Goal: Information Seeking & Learning: Find contact information

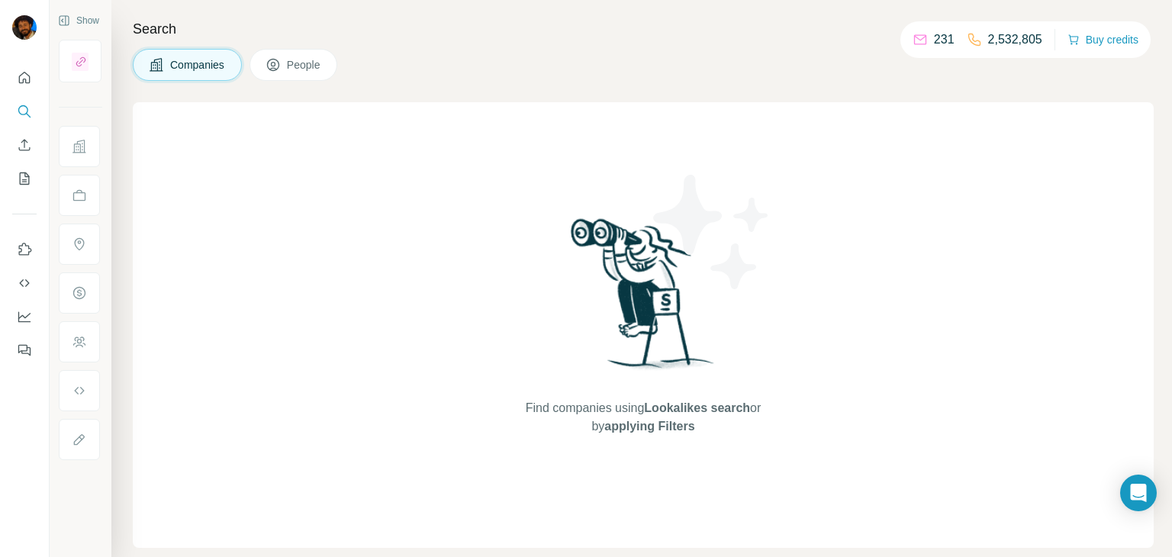
click at [183, 66] on span "Companies" at bounding box center [198, 64] width 56 height 15
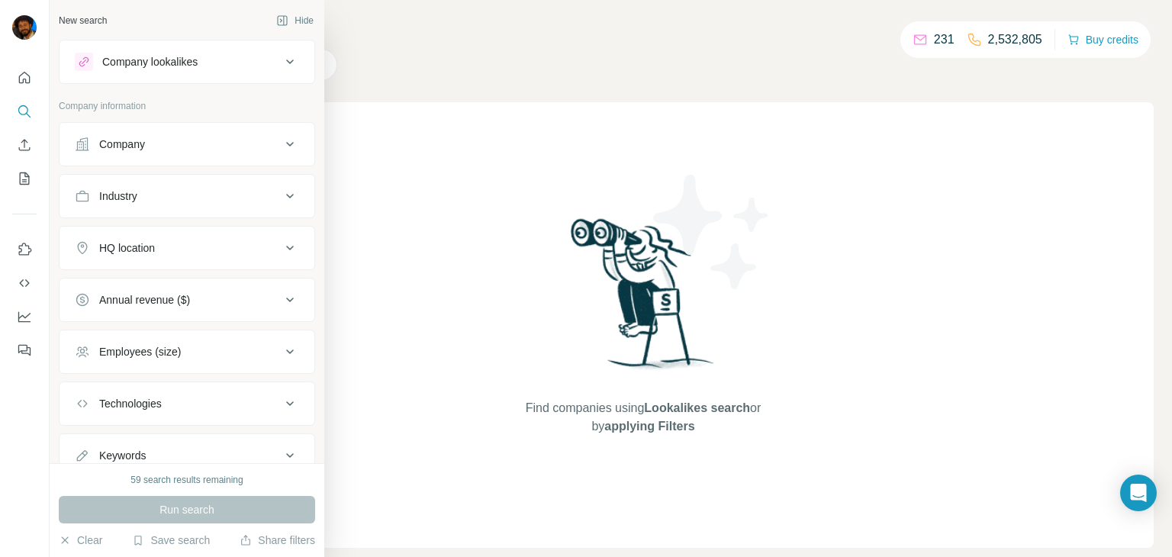
click at [105, 146] on div "Company" at bounding box center [122, 144] width 46 height 15
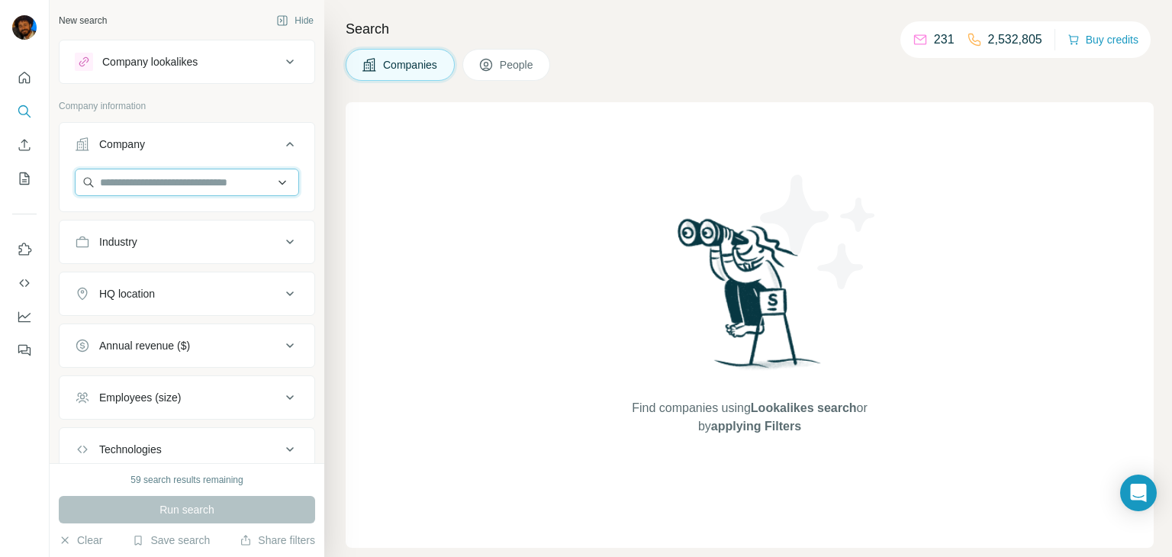
click at [130, 179] on input "text" at bounding box center [187, 182] width 224 height 27
paste input "**********"
click at [134, 175] on input "**********" at bounding box center [187, 182] width 224 height 27
paste input "text"
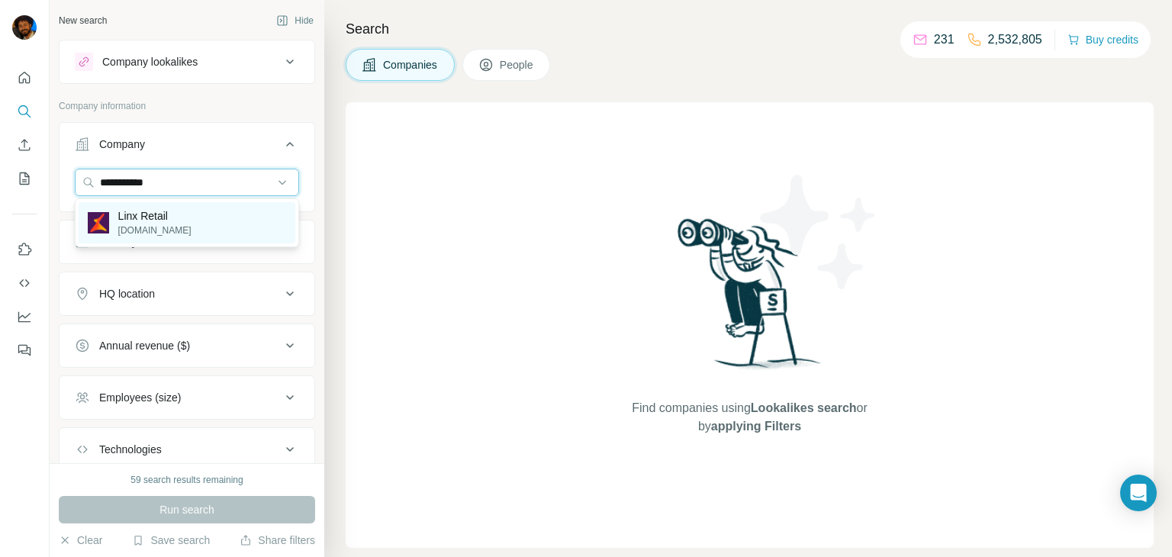
type input "**********"
click at [131, 216] on p "Linx Retail" at bounding box center [154, 215] width 73 height 15
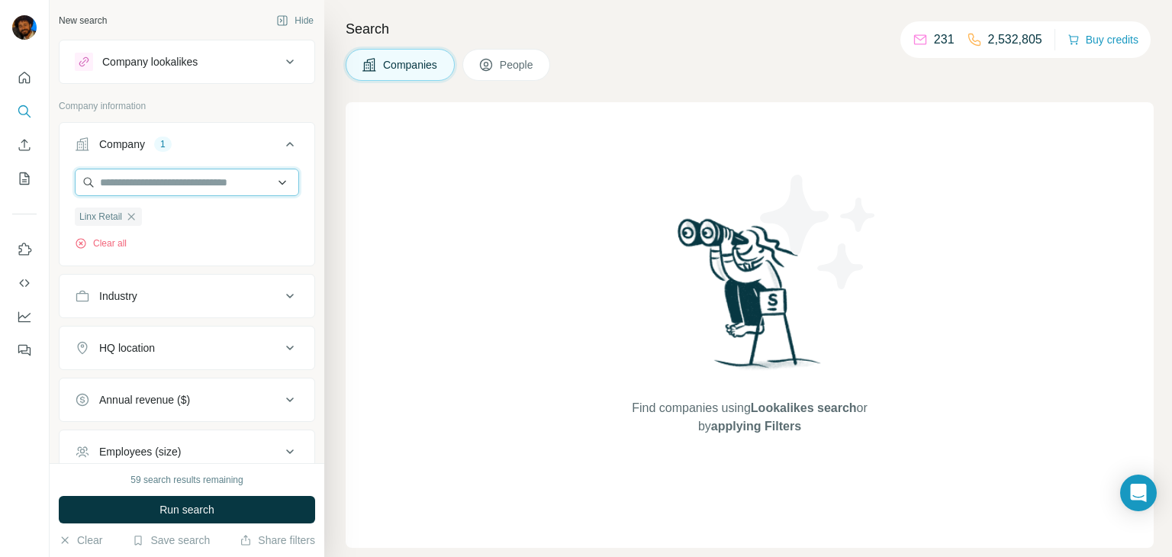
click at [141, 186] on input "text" at bounding box center [187, 182] width 224 height 27
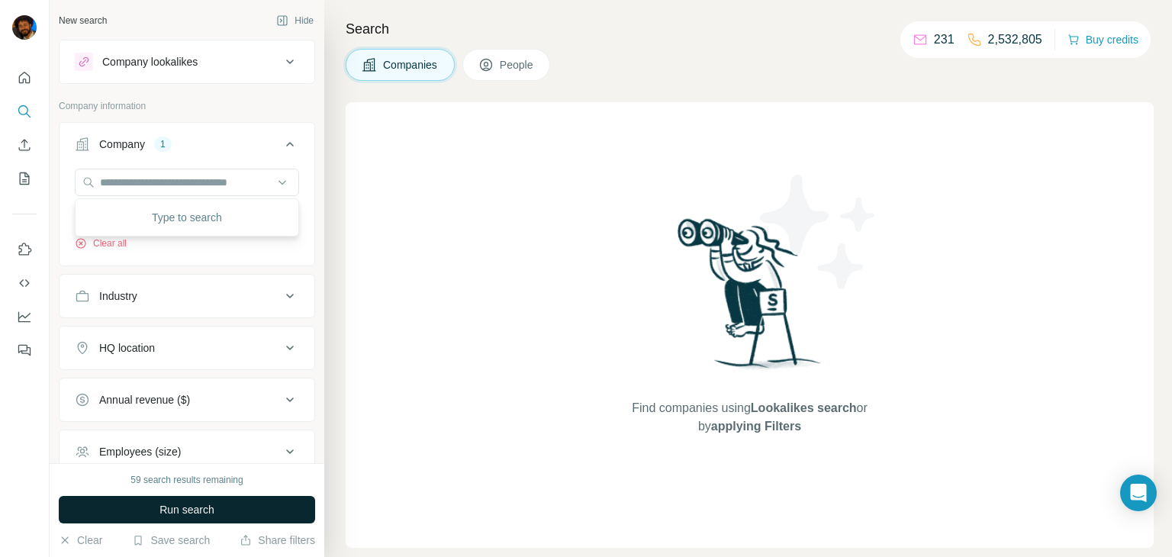
click at [214, 503] on span "Run search" at bounding box center [186, 509] width 55 height 15
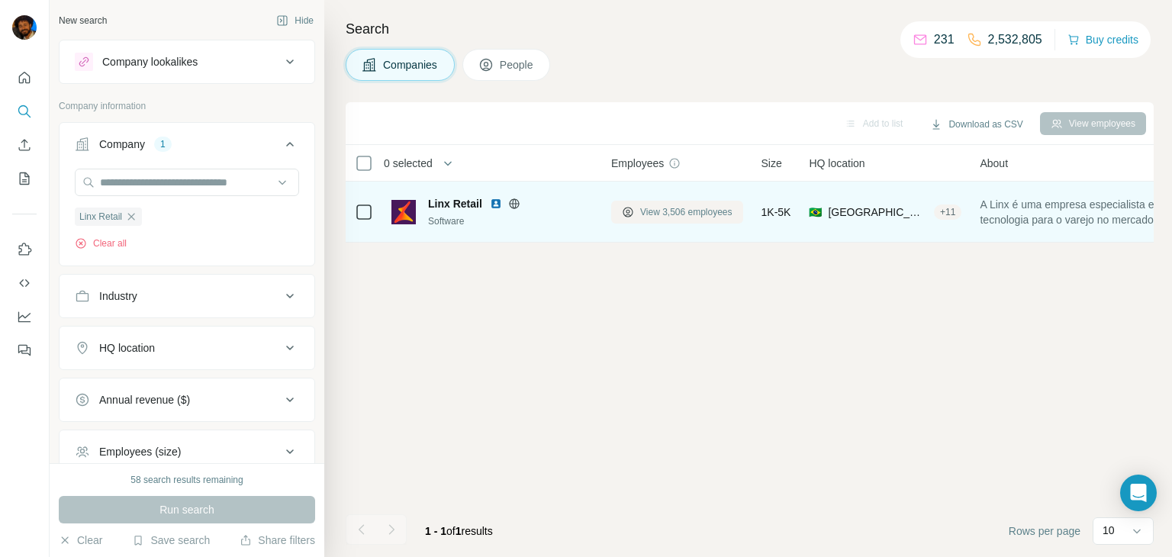
click at [647, 215] on span "View 3,506 employees" at bounding box center [686, 212] width 92 height 14
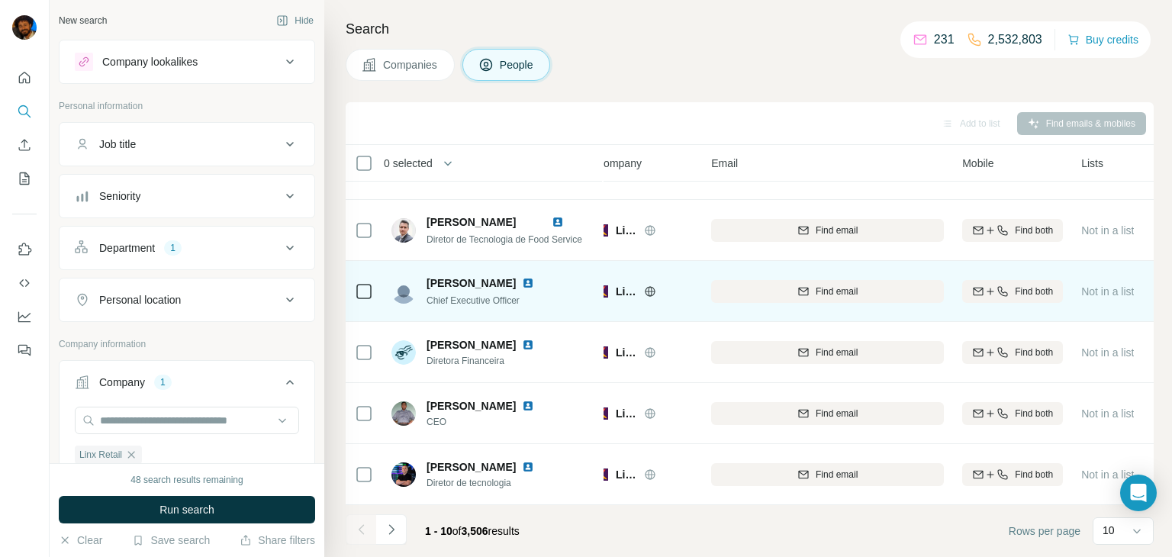
scroll to position [287, 0]
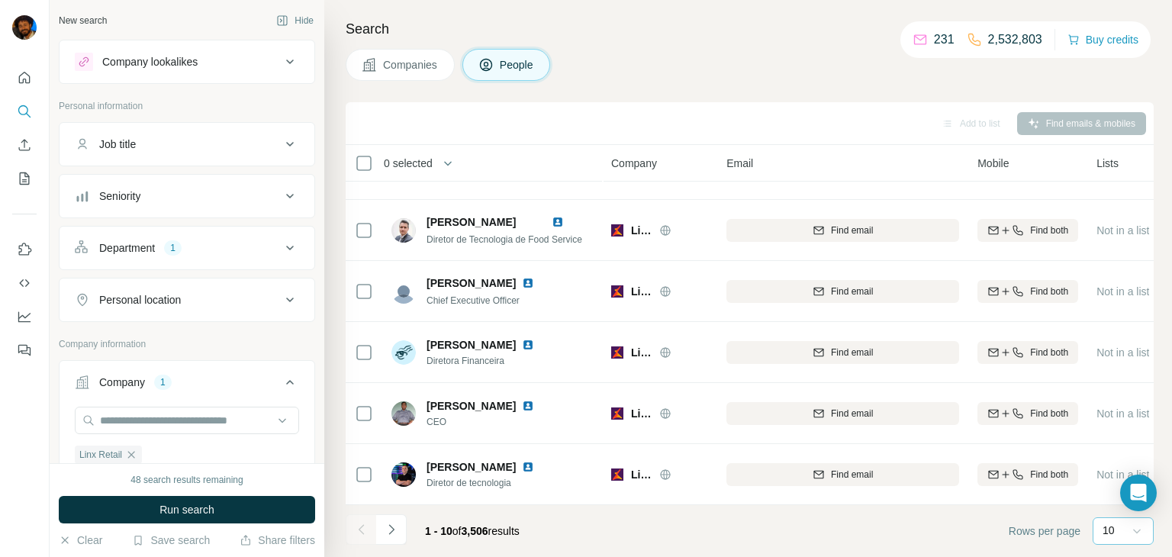
click at [1139, 528] on icon at bounding box center [1136, 530] width 15 height 15
click at [1106, 416] on p "60" at bounding box center [1111, 414] width 12 height 15
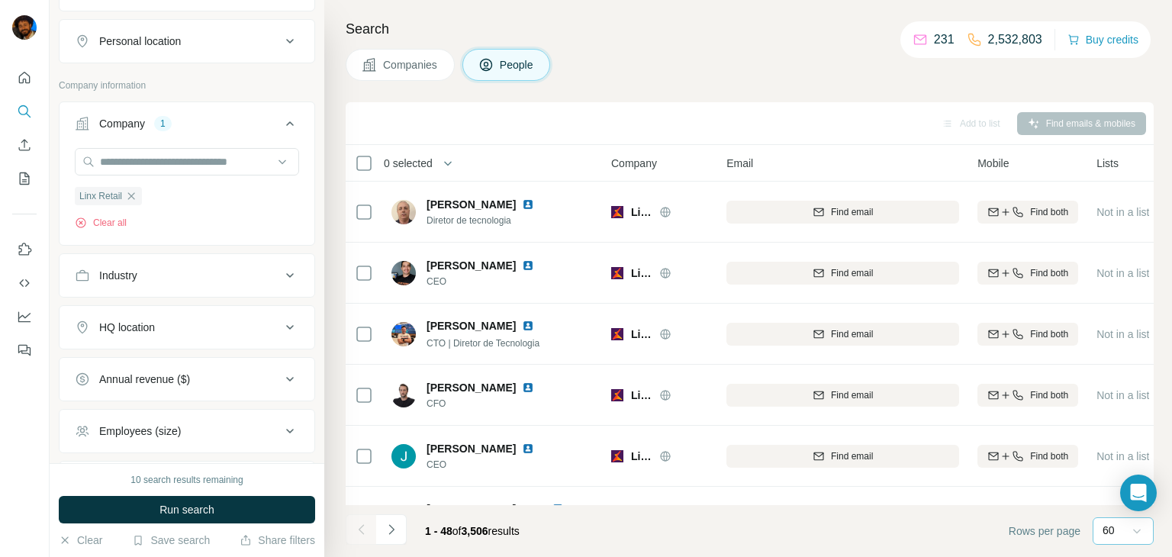
scroll to position [250, 0]
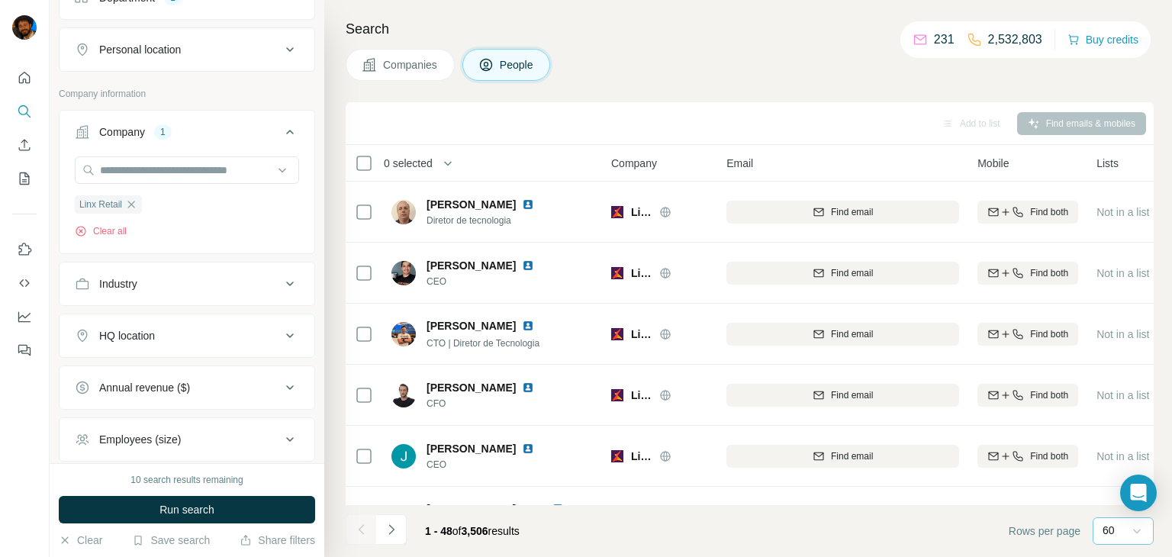
click at [218, 280] on div "Industry" at bounding box center [178, 283] width 206 height 15
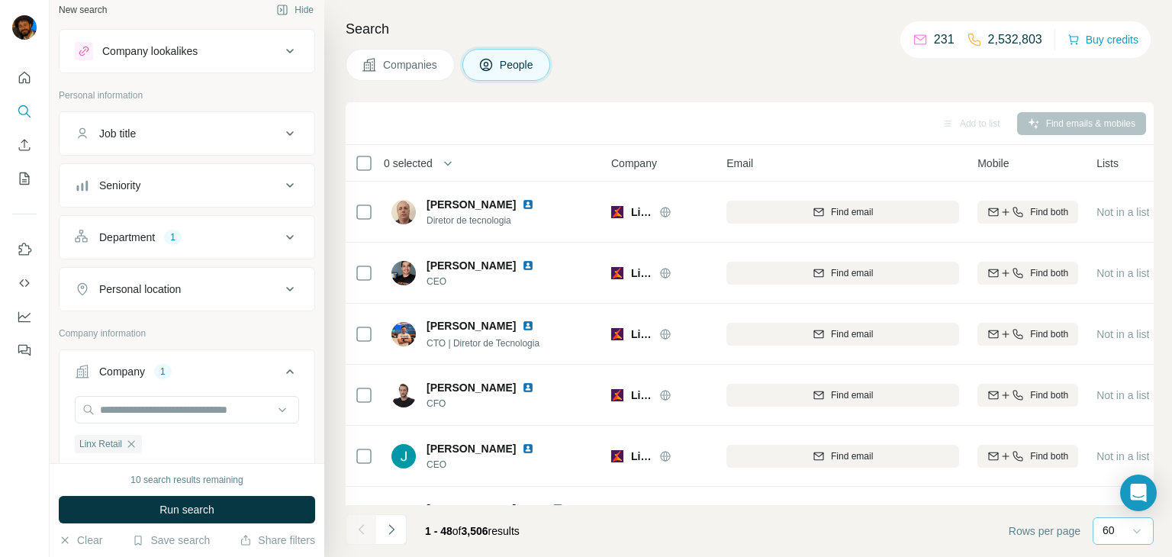
scroll to position [10, 0]
click at [237, 239] on div "Department 1" at bounding box center [178, 237] width 206 height 15
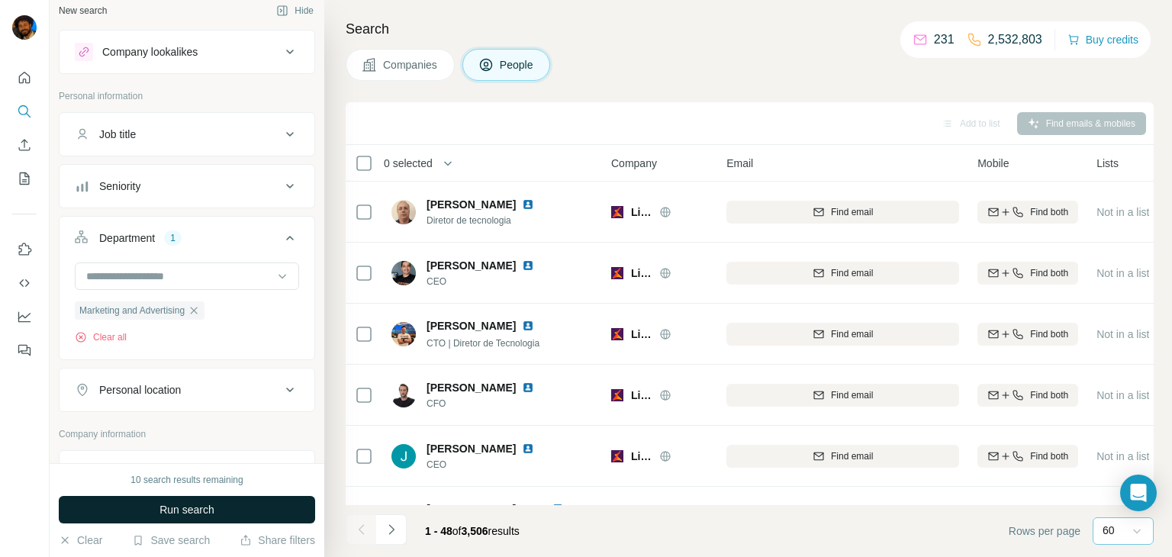
click at [229, 516] on button "Run search" at bounding box center [187, 509] width 256 height 27
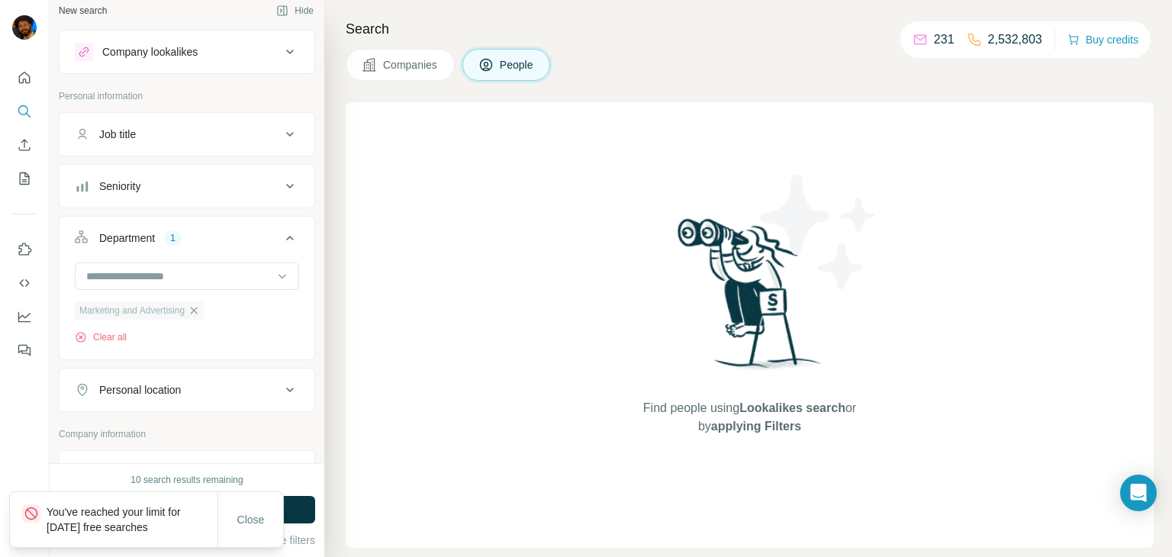
click at [200, 312] on icon "button" at bounding box center [194, 310] width 12 height 12
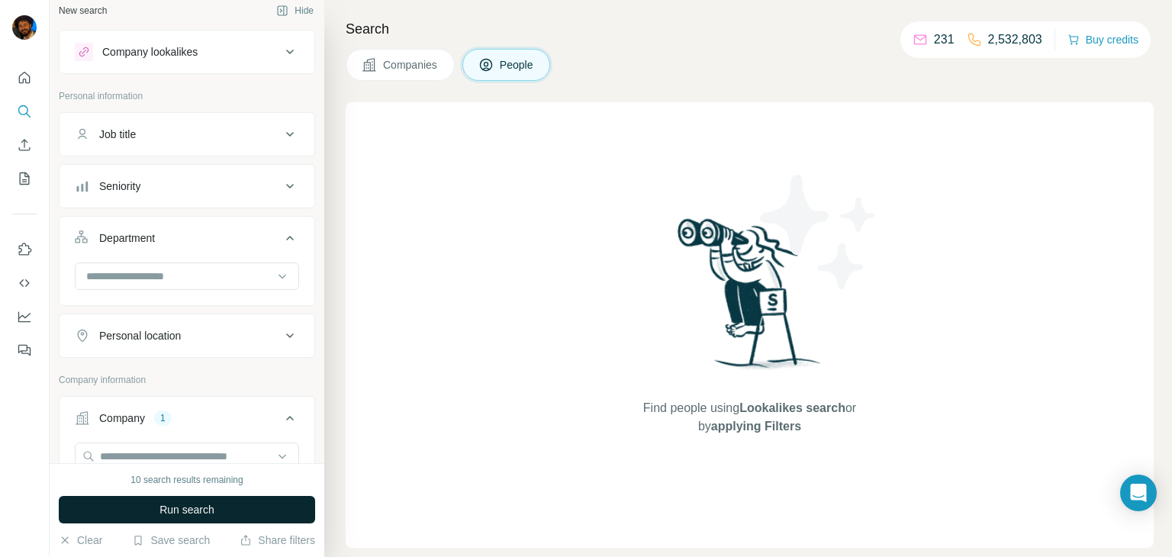
click at [186, 516] on span "Run search" at bounding box center [186, 509] width 55 height 15
click at [1106, 43] on button "Buy credits" at bounding box center [1102, 39] width 71 height 21
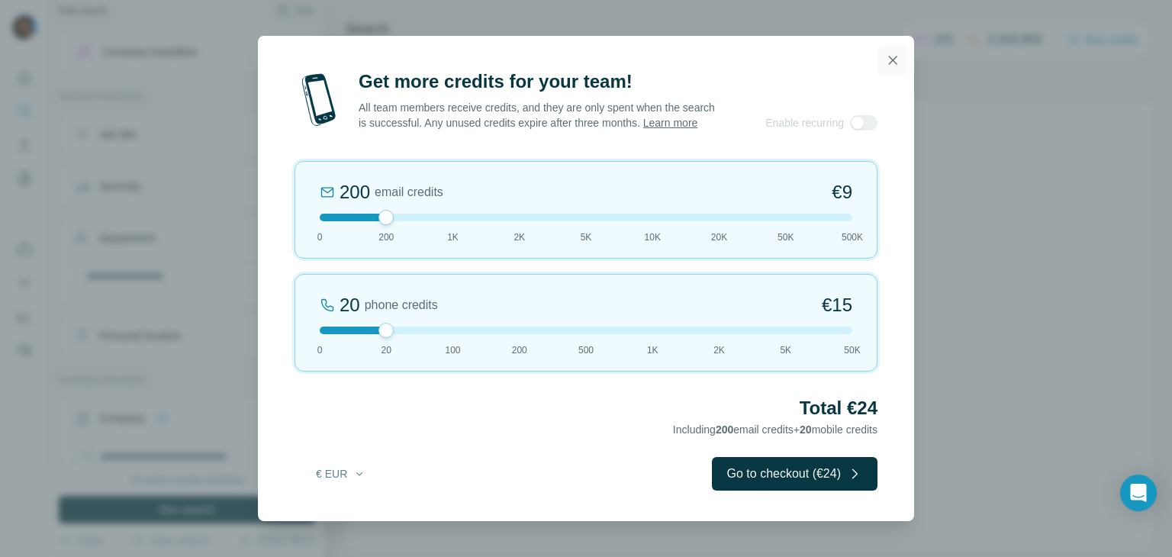
click at [890, 56] on icon "button" at bounding box center [892, 60] width 15 height 15
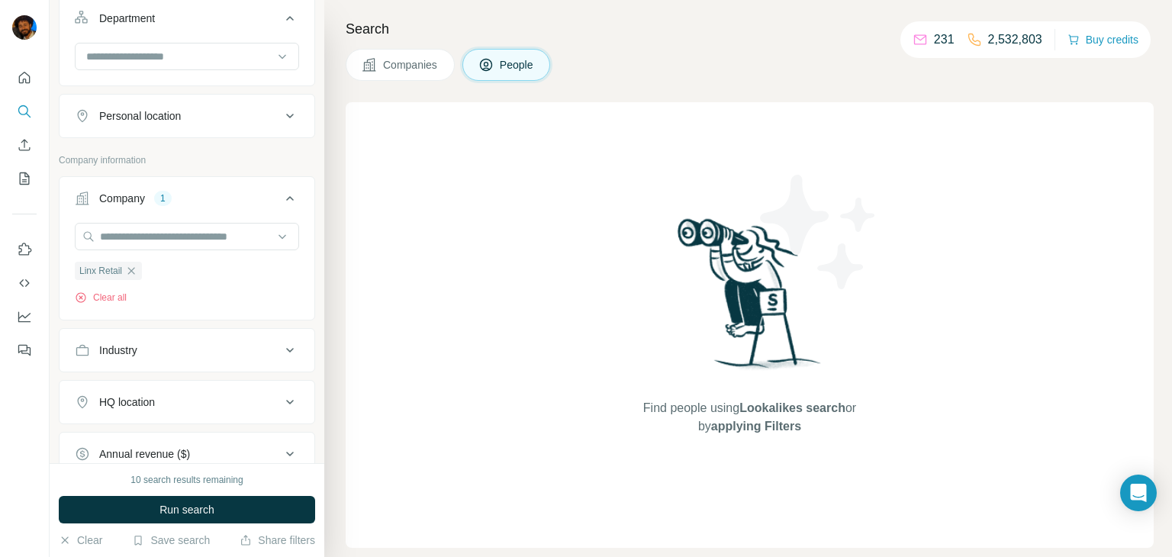
scroll to position [246, 0]
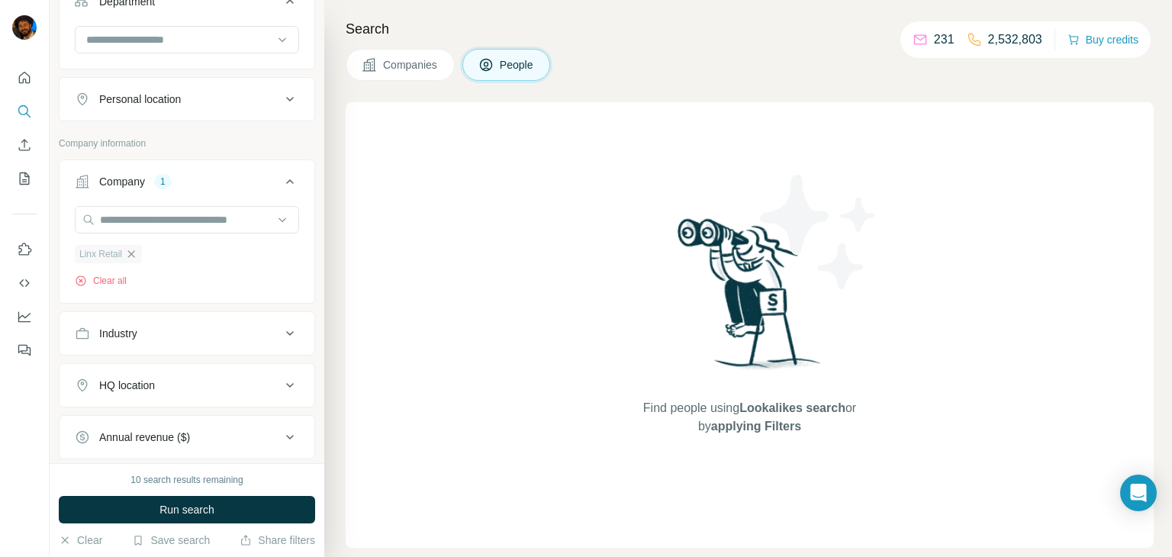
click at [136, 255] on icon "button" at bounding box center [131, 254] width 12 height 12
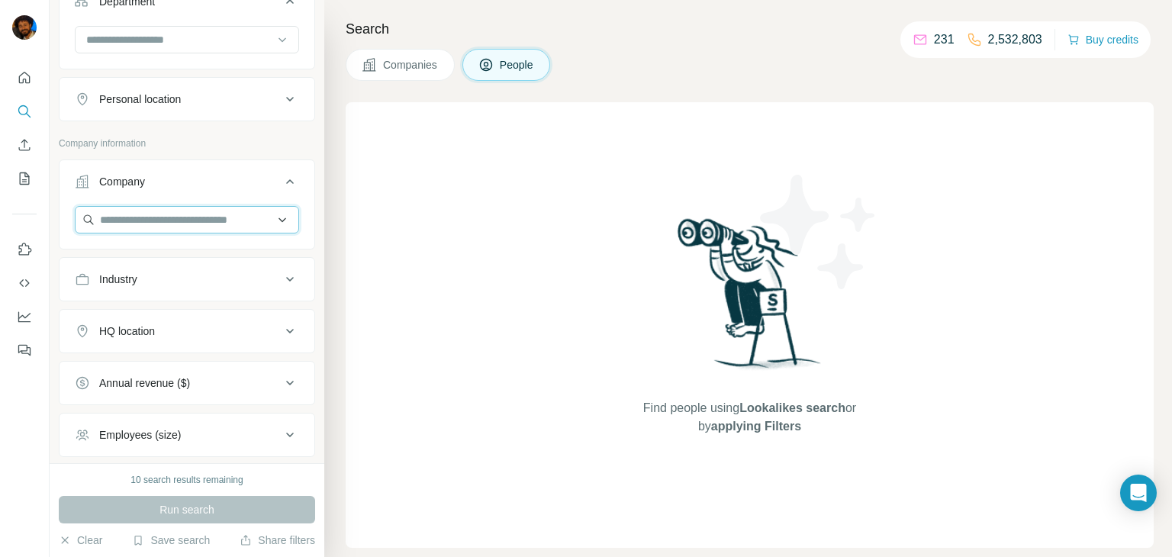
click at [134, 222] on input "text" at bounding box center [187, 219] width 224 height 27
paste input "**********"
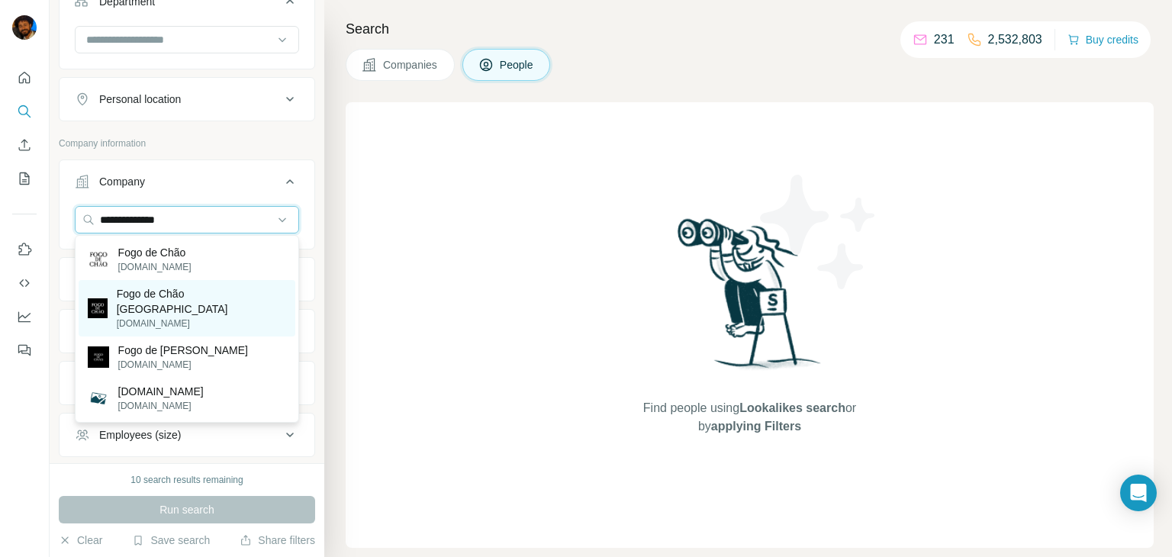
type input "**********"
click at [164, 296] on p "Fogo de Chão [GEOGRAPHIC_DATA]" at bounding box center [201, 301] width 169 height 31
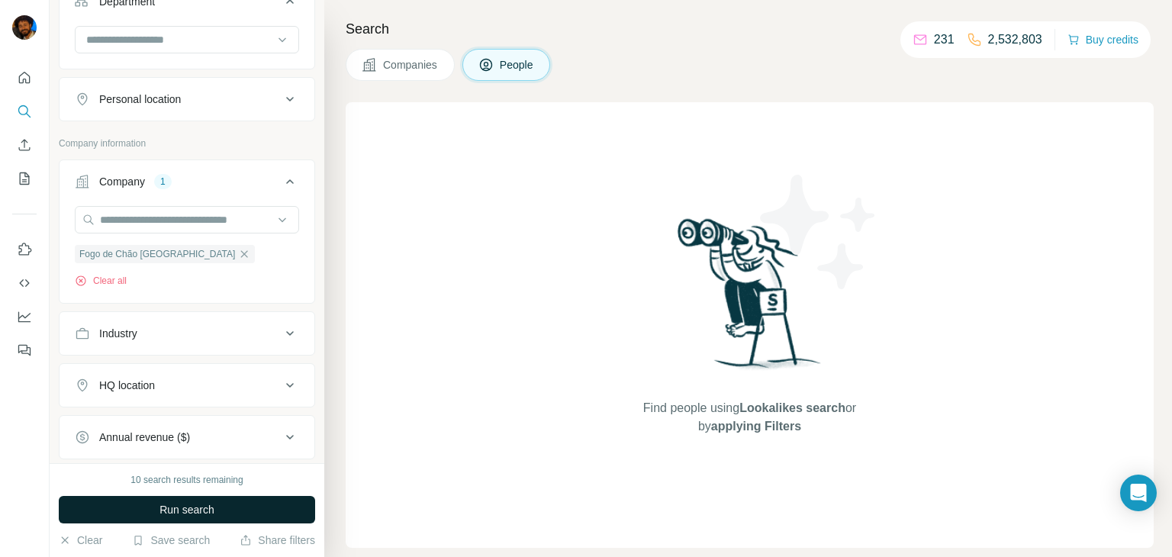
click at [210, 510] on span "Run search" at bounding box center [186, 509] width 55 height 15
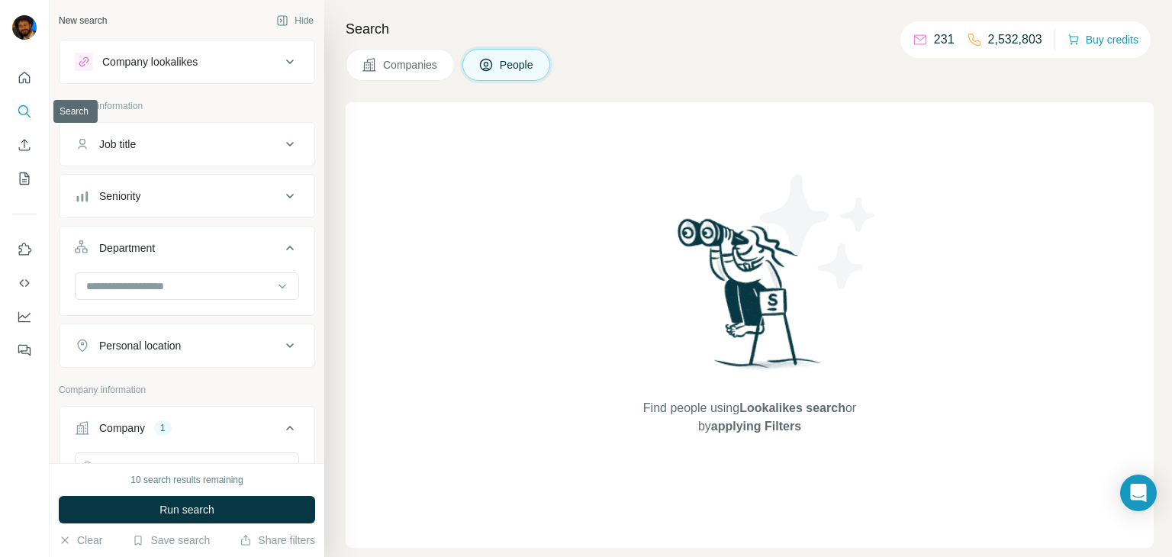
click at [27, 113] on icon "Search" at bounding box center [23, 110] width 10 height 10
click at [24, 79] on icon "Quick start" at bounding box center [24, 77] width 15 height 15
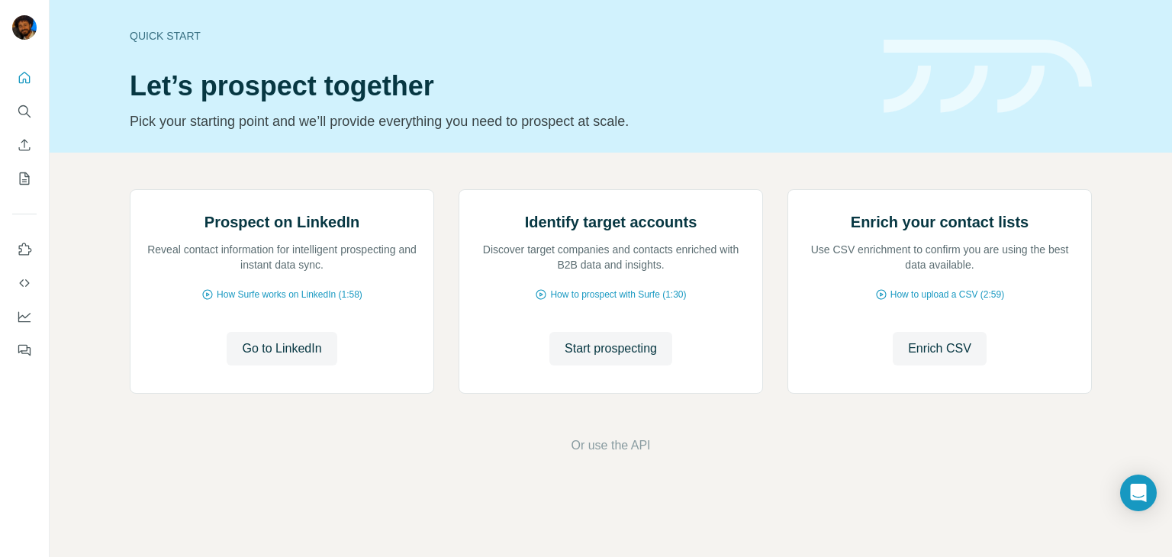
scroll to position [102, 0]
click at [21, 31] on img at bounding box center [24, 27] width 24 height 24
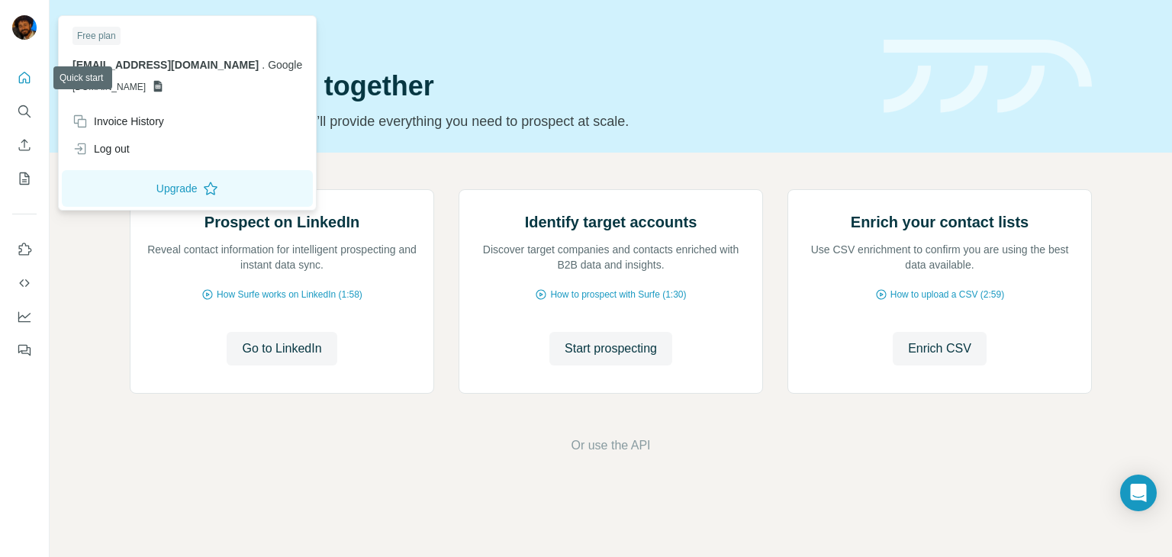
click at [28, 71] on icon "Quick start" at bounding box center [24, 77] width 15 height 15
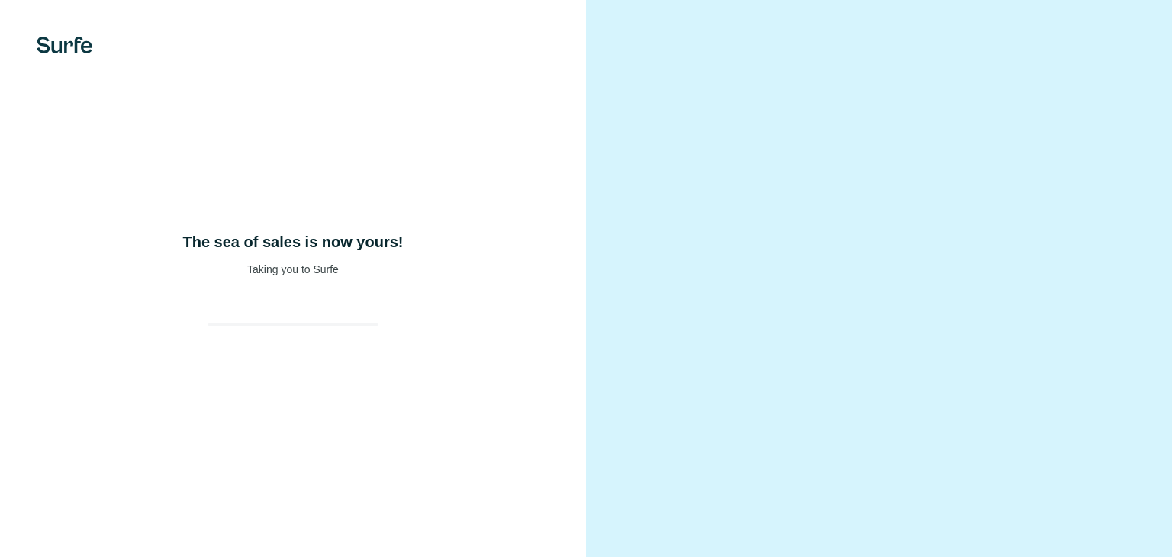
click at [293, 261] on div "The sea of sales is now yours! Taking you to Surfe" at bounding box center [293, 278] width 586 height 557
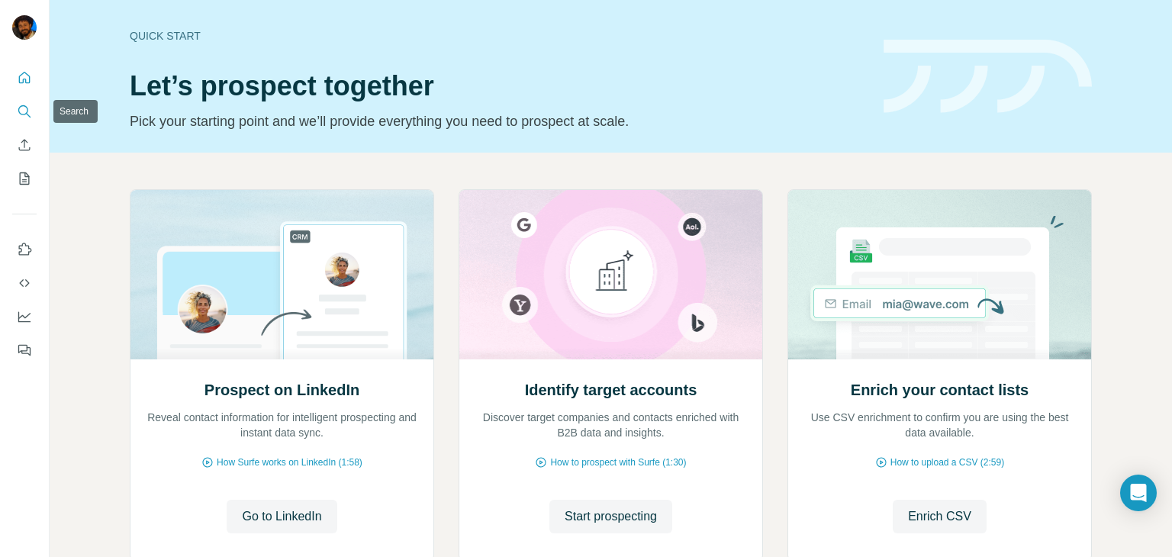
click at [24, 111] on icon "Search" at bounding box center [24, 111] width 15 height 15
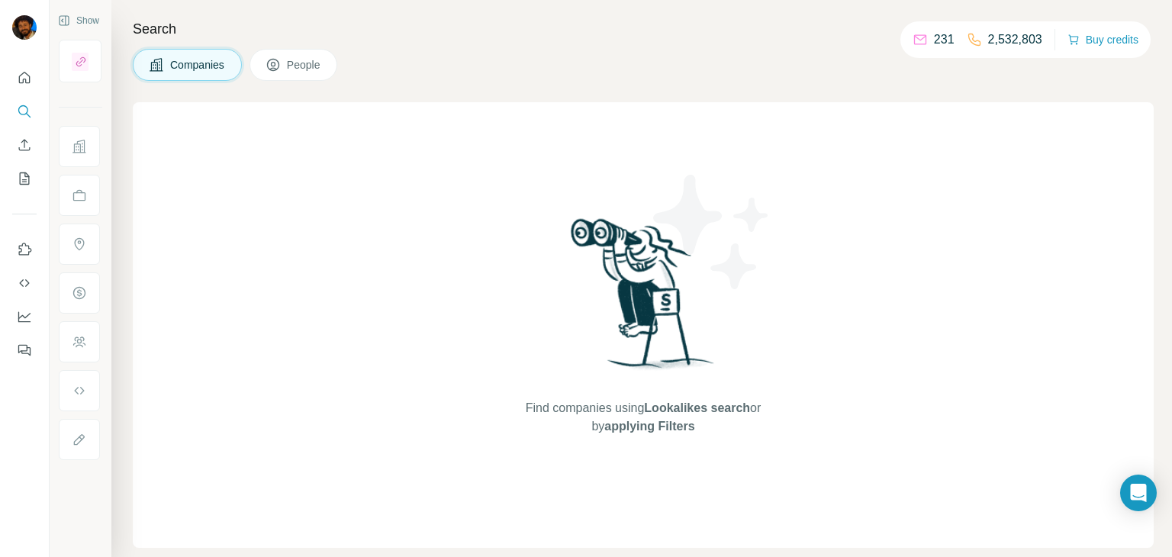
click at [918, 39] on div "231" at bounding box center [933, 40] width 42 height 18
click at [912, 40] on icon at bounding box center [919, 39] width 15 height 15
click at [934, 39] on p "231" at bounding box center [944, 40] width 21 height 18
click at [298, 62] on span "People" at bounding box center [304, 64] width 35 height 15
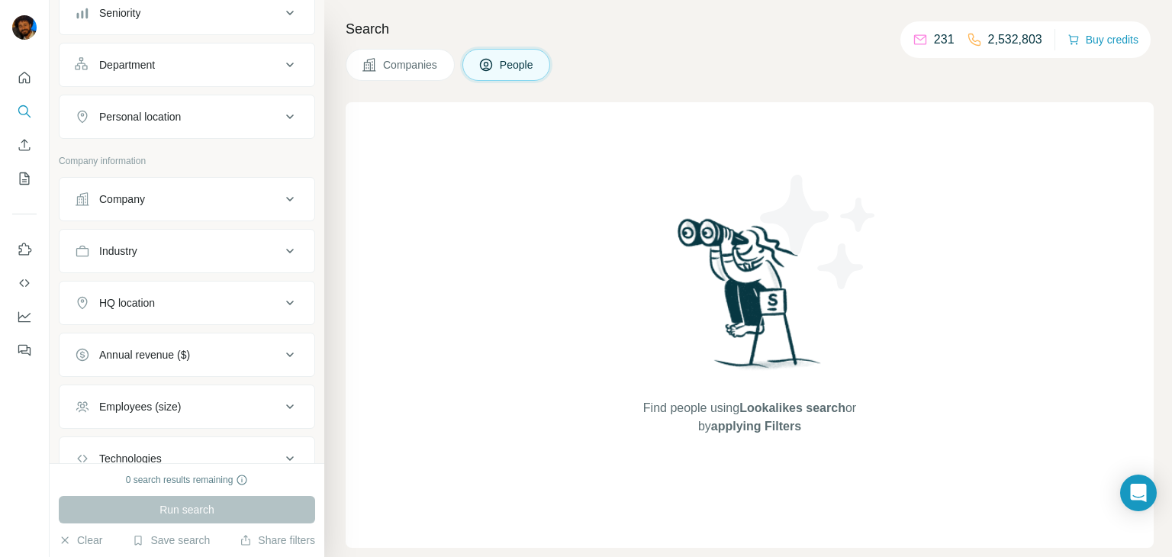
scroll to position [185, 0]
click at [182, 196] on div "Company" at bounding box center [178, 196] width 206 height 15
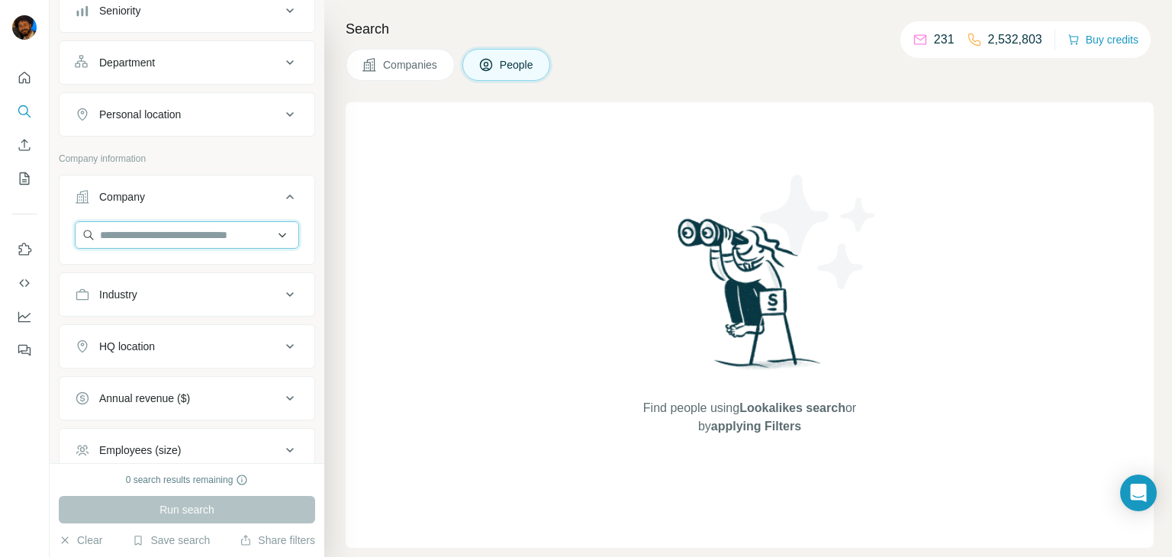
click at [175, 232] on input "text" at bounding box center [187, 234] width 224 height 27
paste input "**********"
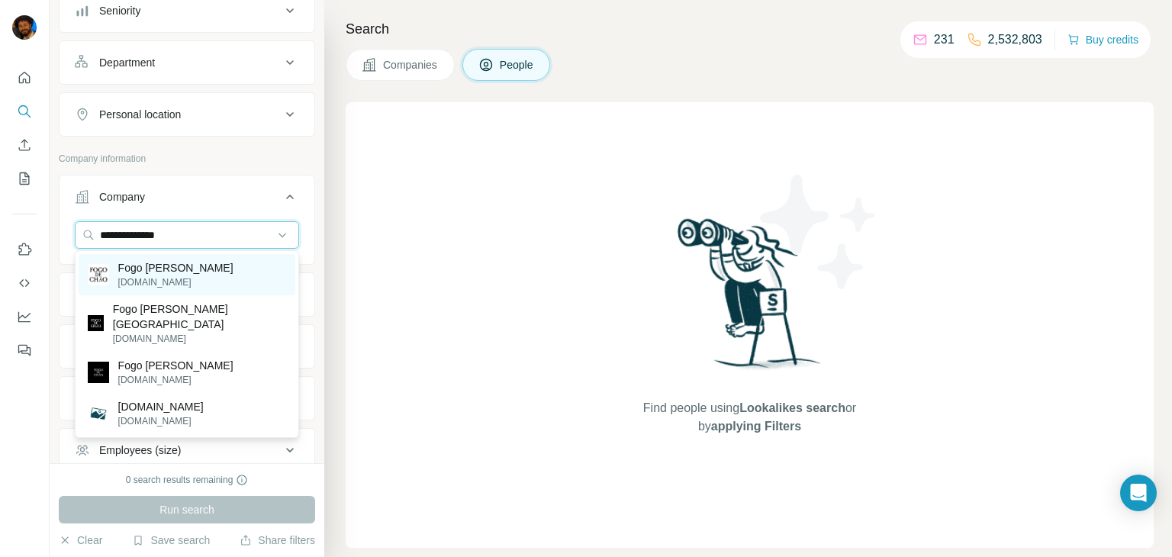
type input "**********"
click at [171, 273] on p "Fogo de Chão" at bounding box center [175, 267] width 115 height 15
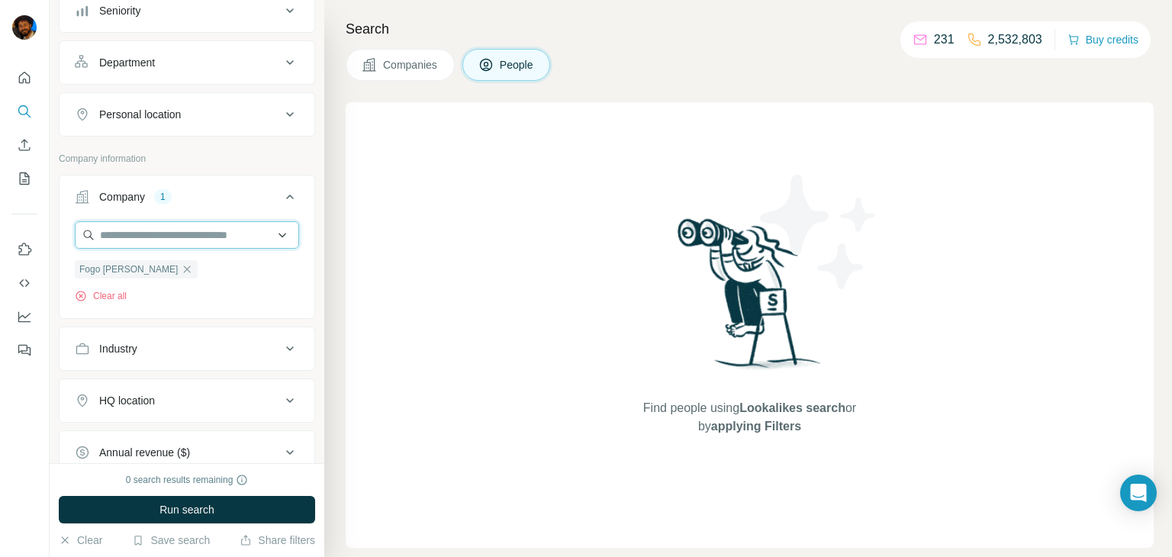
click at [166, 233] on input "text" at bounding box center [187, 234] width 224 height 27
click at [164, 243] on input "text" at bounding box center [187, 234] width 224 height 27
click at [166, 290] on div "Fogo de Chão Clear all" at bounding box center [187, 262] width 224 height 82
click at [184, 269] on icon "button" at bounding box center [187, 268] width 7 height 7
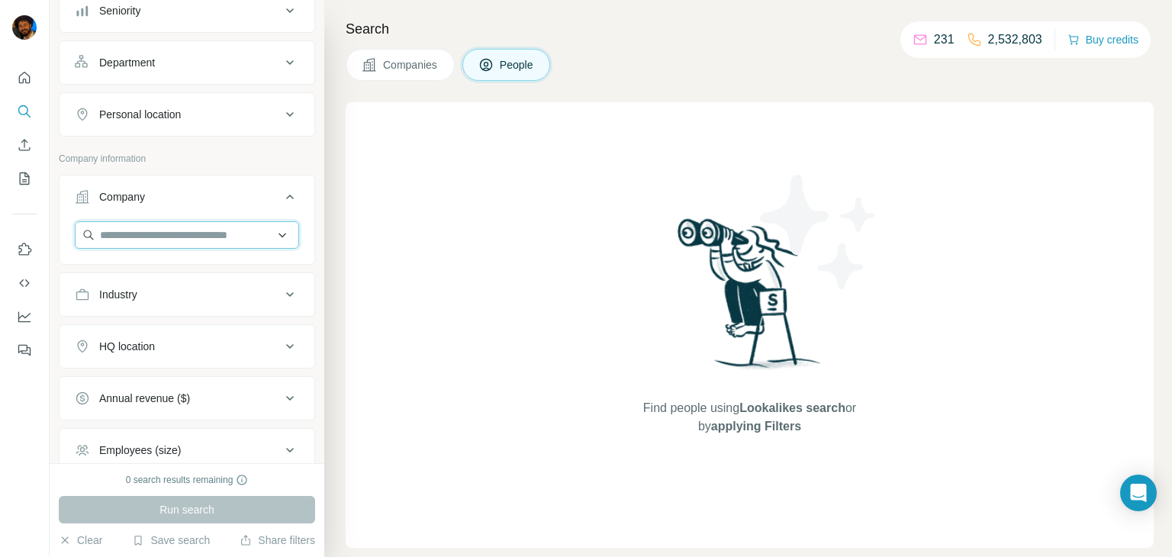
click at [168, 234] on input "text" at bounding box center [187, 234] width 224 height 27
paste input "**********"
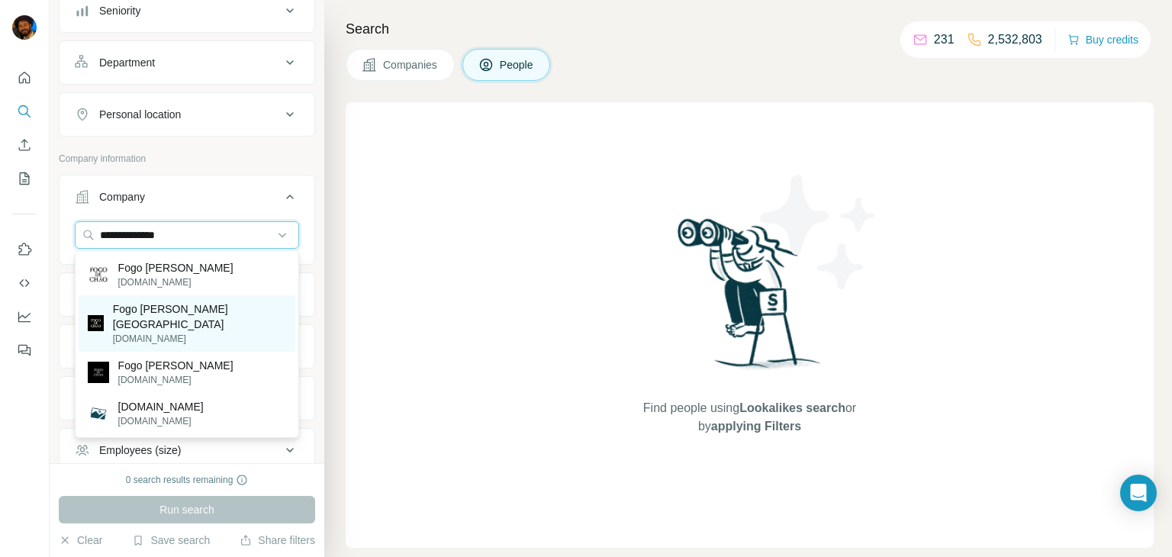
type input "**********"
click at [155, 310] on p "Fogo de Chão [GEOGRAPHIC_DATA]" at bounding box center [199, 316] width 173 height 31
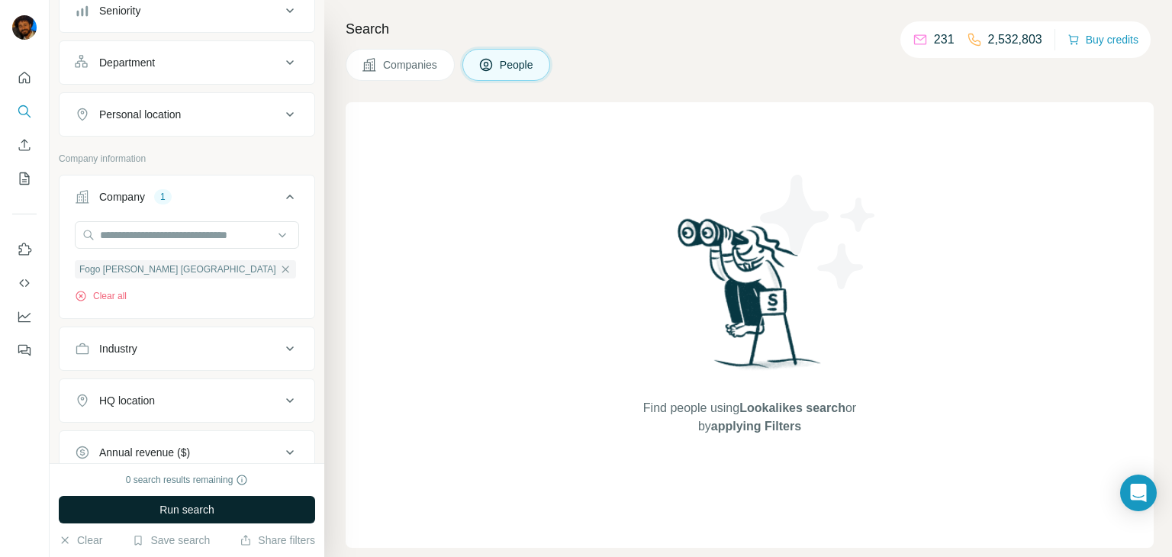
click at [195, 513] on span "Run search" at bounding box center [186, 509] width 55 height 15
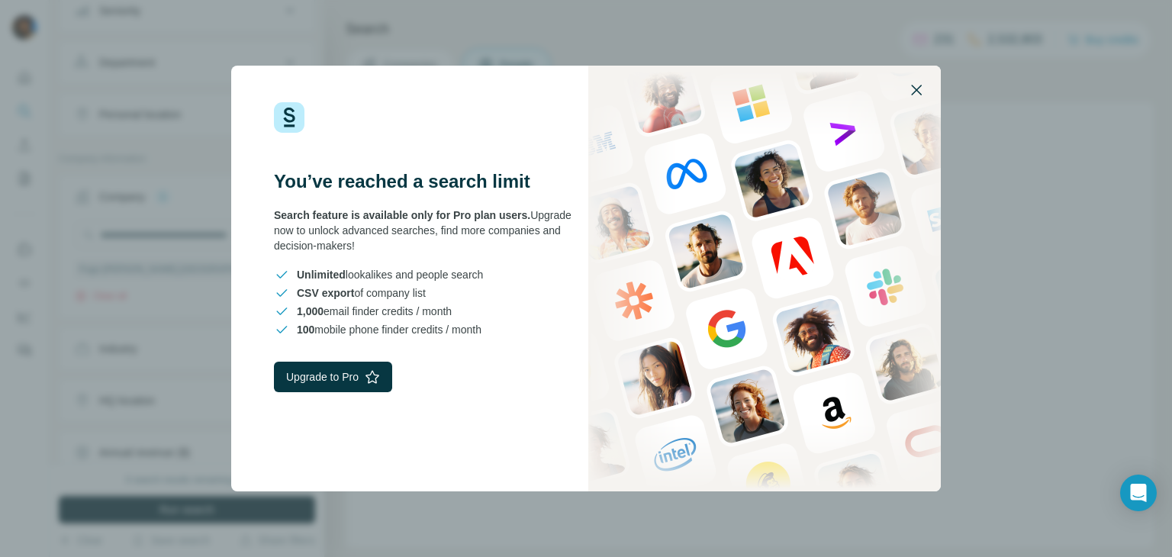
click at [916, 88] on icon "button" at bounding box center [916, 90] width 18 height 18
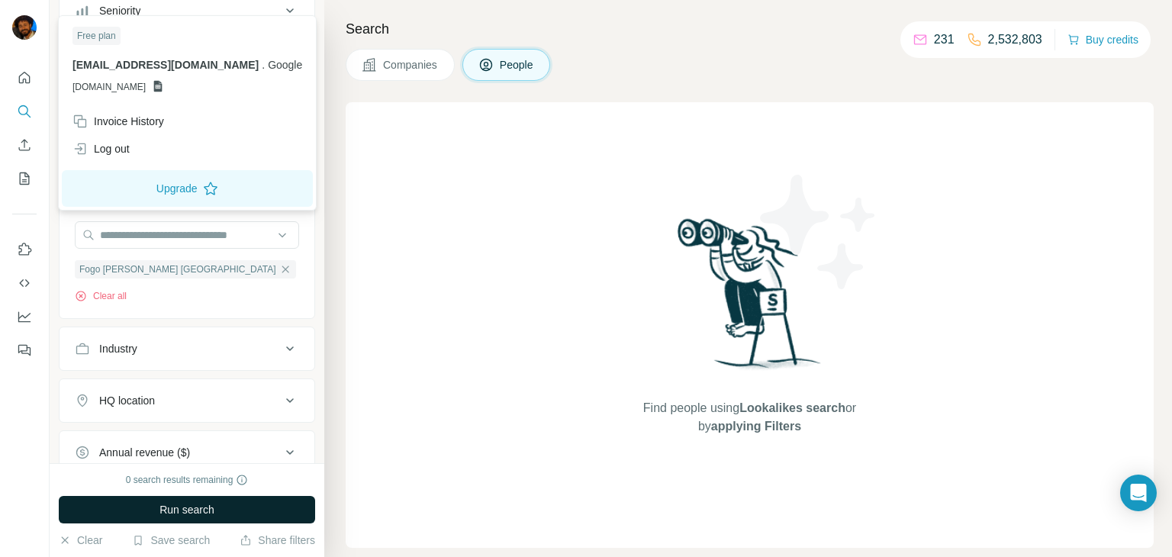
click at [35, 35] on div at bounding box center [24, 28] width 24 height 27
click at [192, 67] on span "[EMAIL_ADDRESS][DOMAIN_NAME]" at bounding box center [165, 65] width 186 height 12
click at [34, 82] on button "Quick start" at bounding box center [24, 77] width 24 height 27
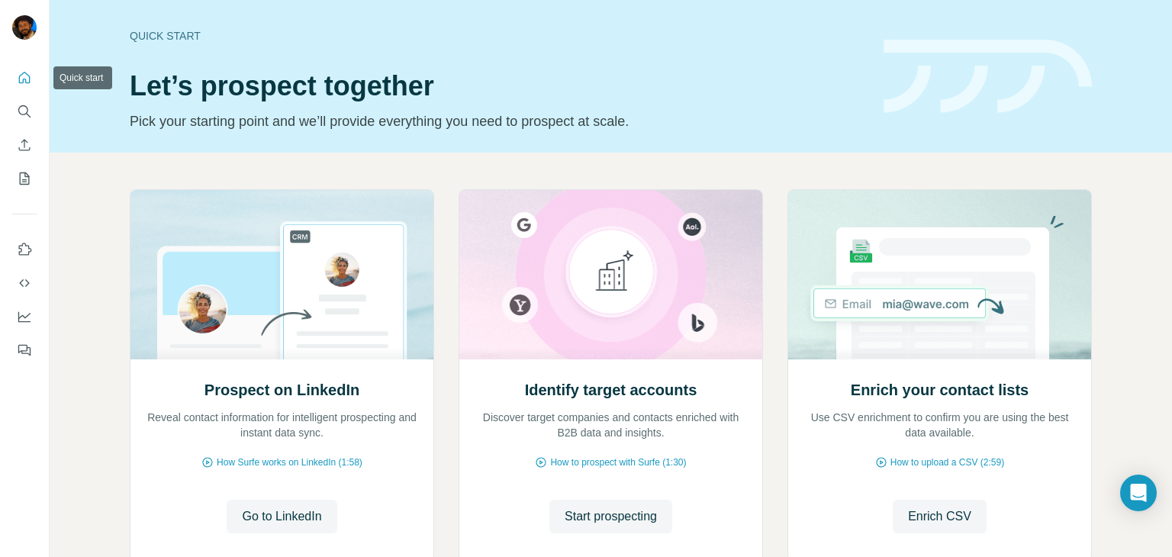
click at [34, 82] on button "Quick start" at bounding box center [24, 77] width 24 height 27
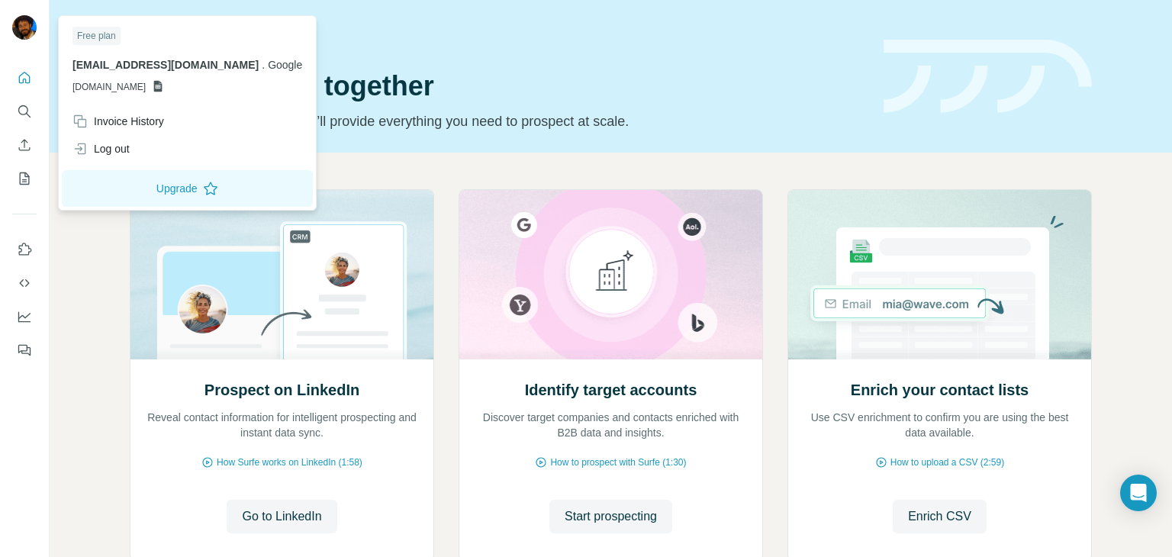
click at [23, 31] on img at bounding box center [24, 27] width 24 height 24
click at [117, 146] on div "Log out" at bounding box center [100, 148] width 57 height 15
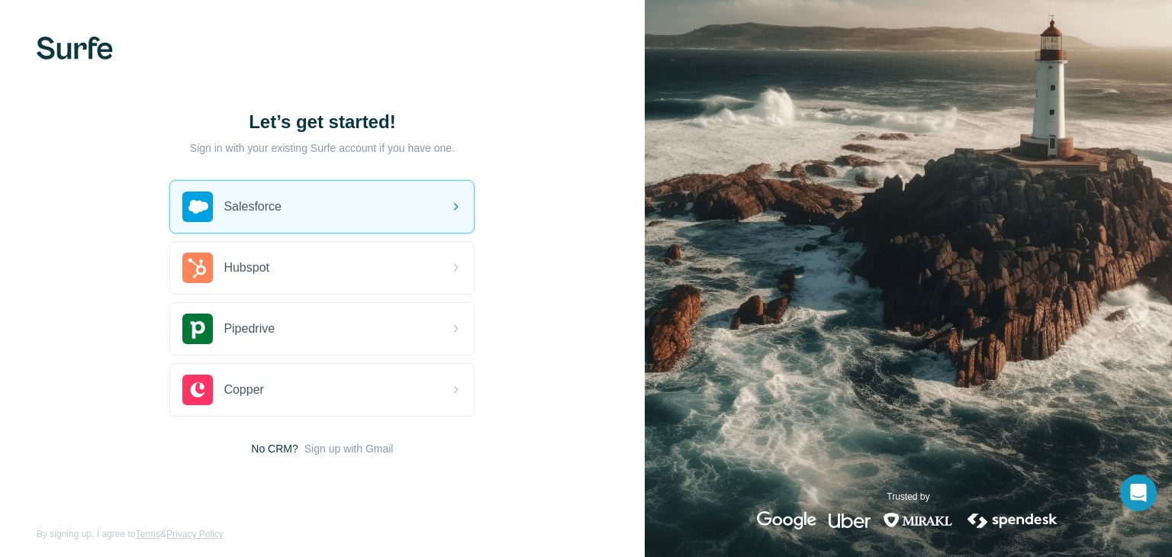
scroll to position [8, 0]
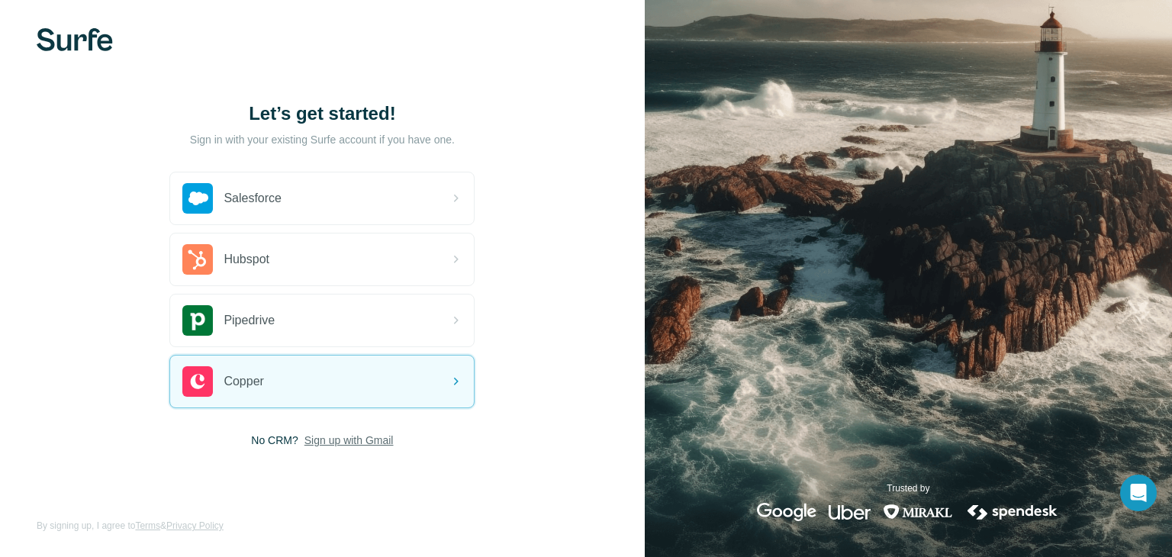
click at [336, 436] on span "Sign up with Gmail" at bounding box center [348, 440] width 89 height 15
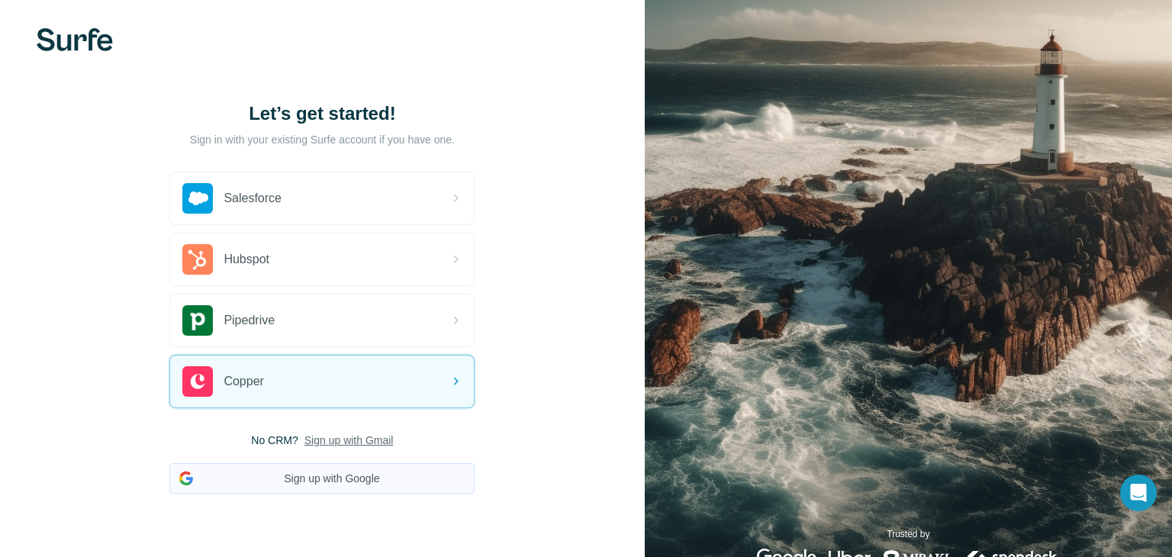
click at [329, 484] on button "Sign up with Google" at bounding box center [321, 478] width 305 height 31
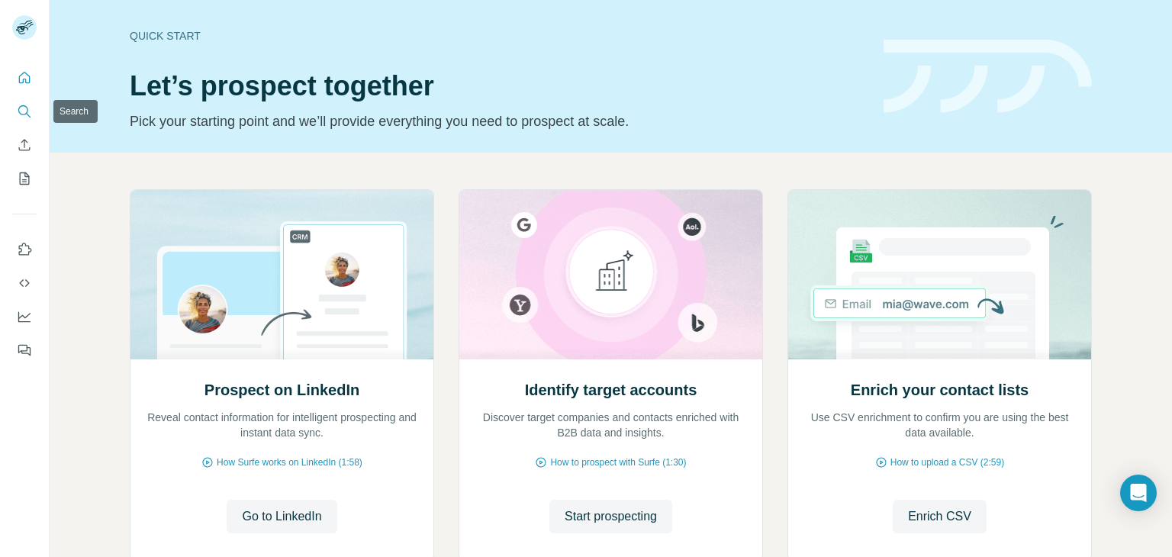
click at [24, 112] on icon "Search" at bounding box center [24, 111] width 15 height 15
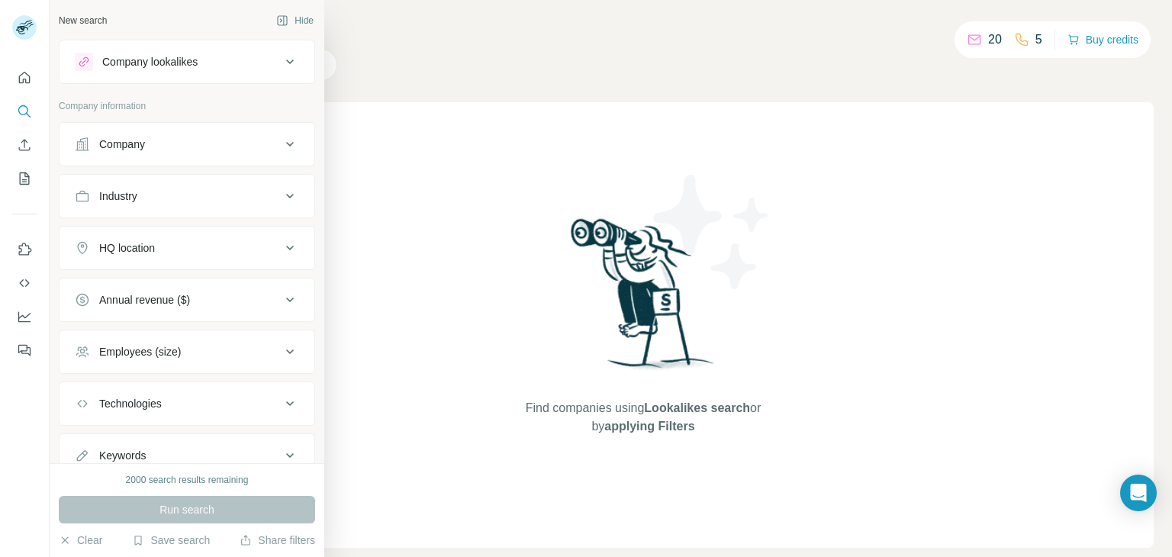
click at [195, 153] on button "Company" at bounding box center [187, 144] width 255 height 37
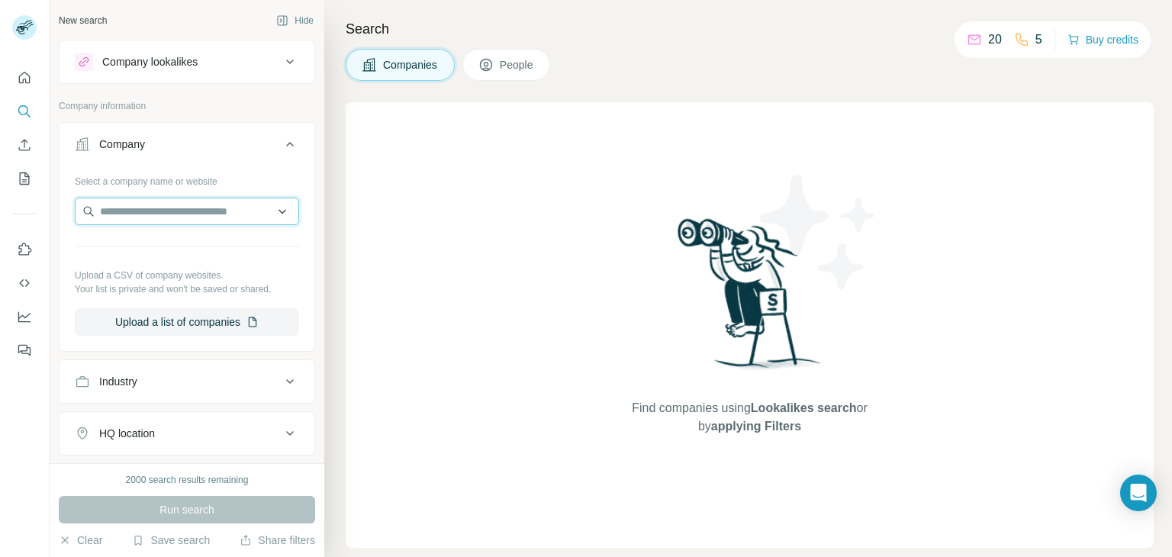
click at [182, 217] on input "text" at bounding box center [187, 211] width 224 height 27
paste input "**********"
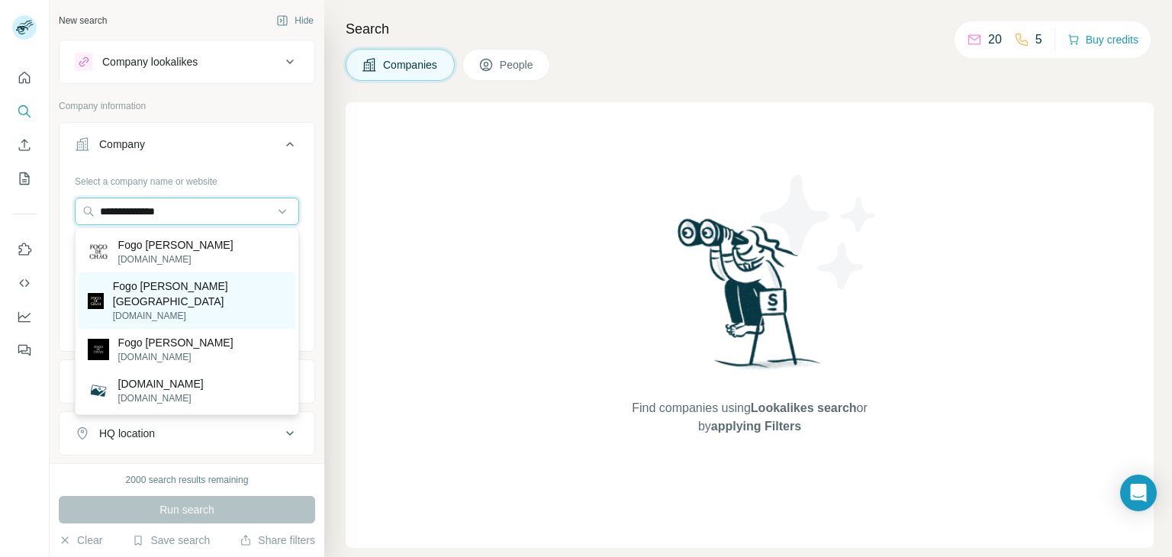
type input "**********"
click at [155, 284] on p "Fogo de Chão [GEOGRAPHIC_DATA]" at bounding box center [199, 293] width 173 height 31
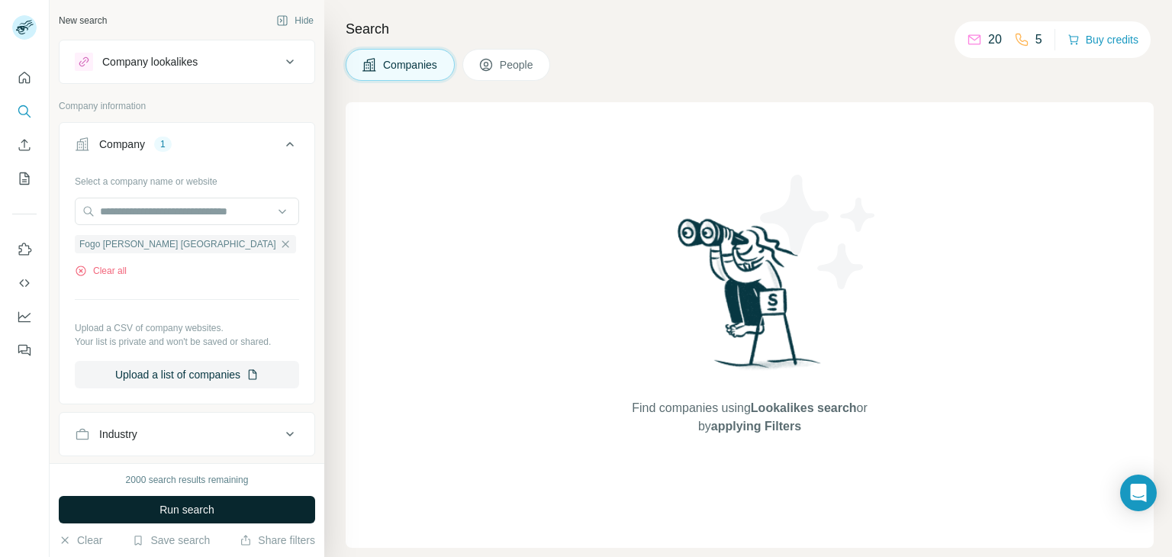
click at [189, 511] on span "Run search" at bounding box center [186, 509] width 55 height 15
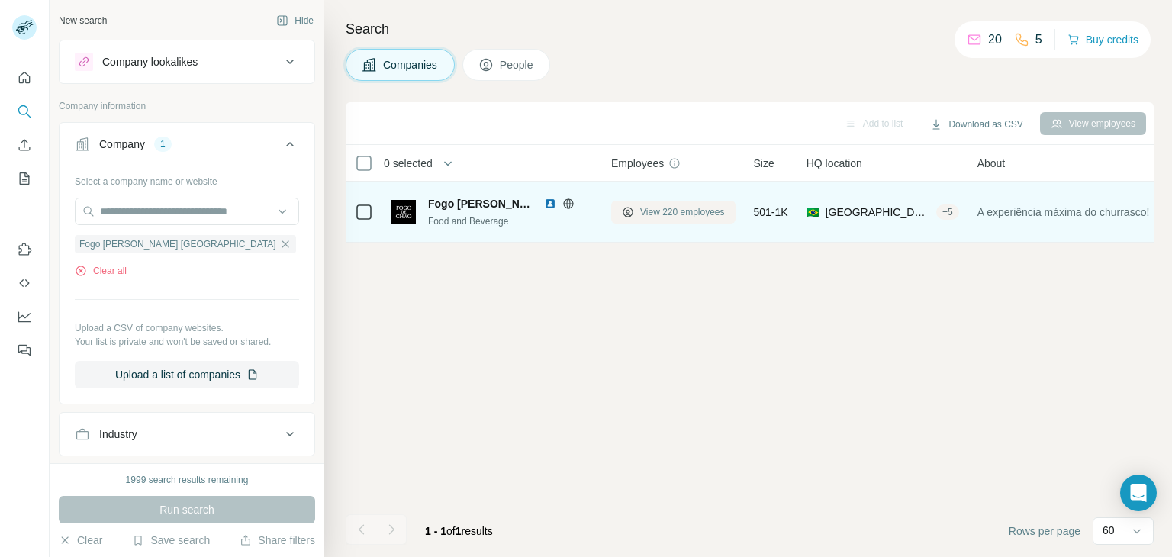
click at [668, 214] on span "View 220 employees" at bounding box center [682, 212] width 85 height 14
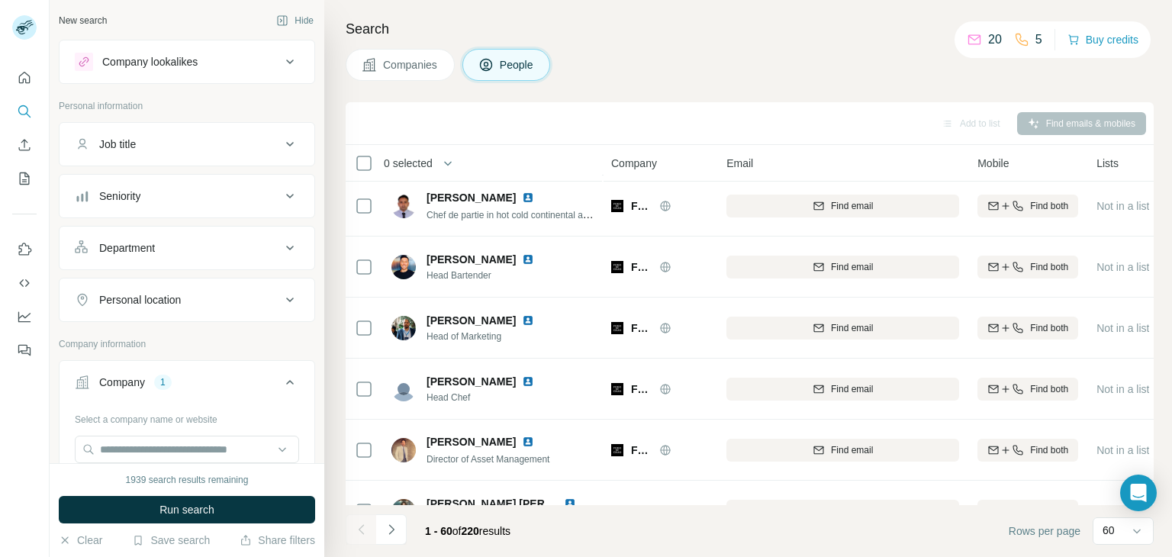
scroll to position [310, 0]
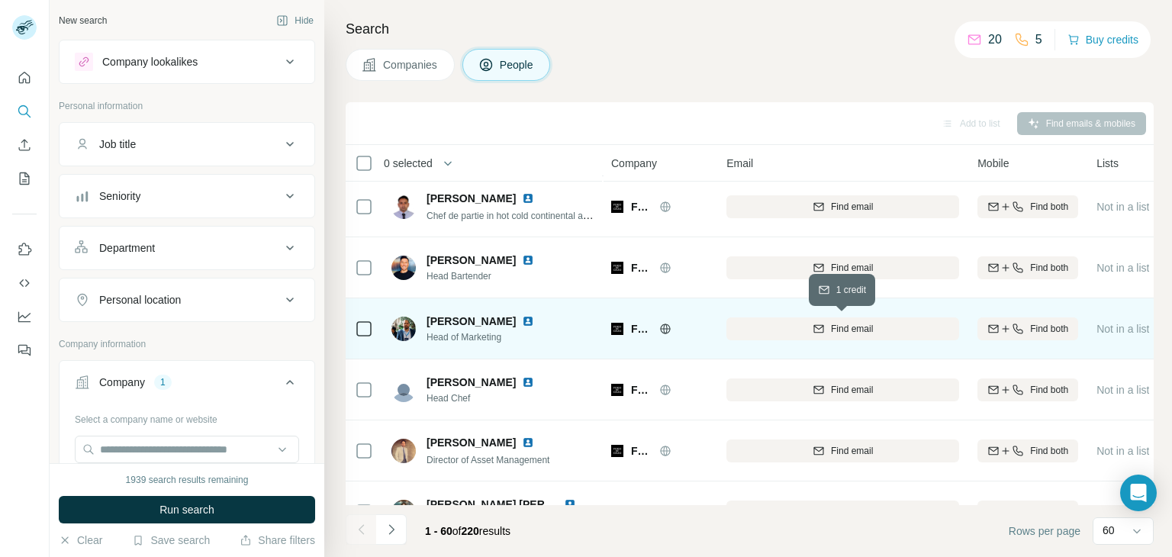
click at [826, 326] on div "Find email" at bounding box center [842, 329] width 233 height 14
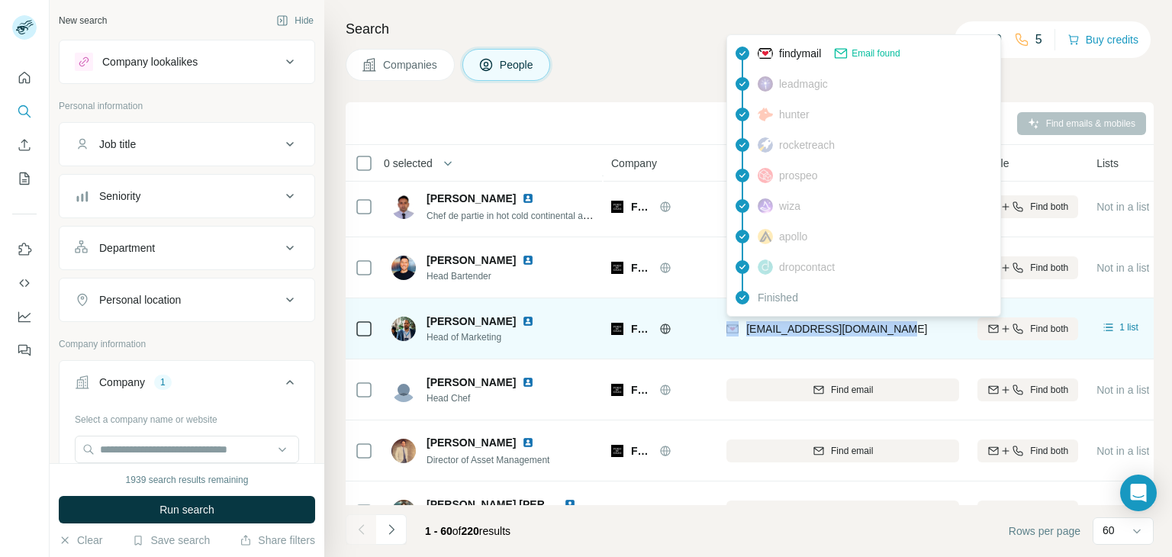
drag, startPoint x: 899, startPoint y: 330, endPoint x: 741, endPoint y: 335, distance: 158.7
click at [741, 335] on div "jgaloppi@fogodechao.com.br" at bounding box center [842, 328] width 233 height 42
copy div "jgaloppi@fogodechao.com.br"
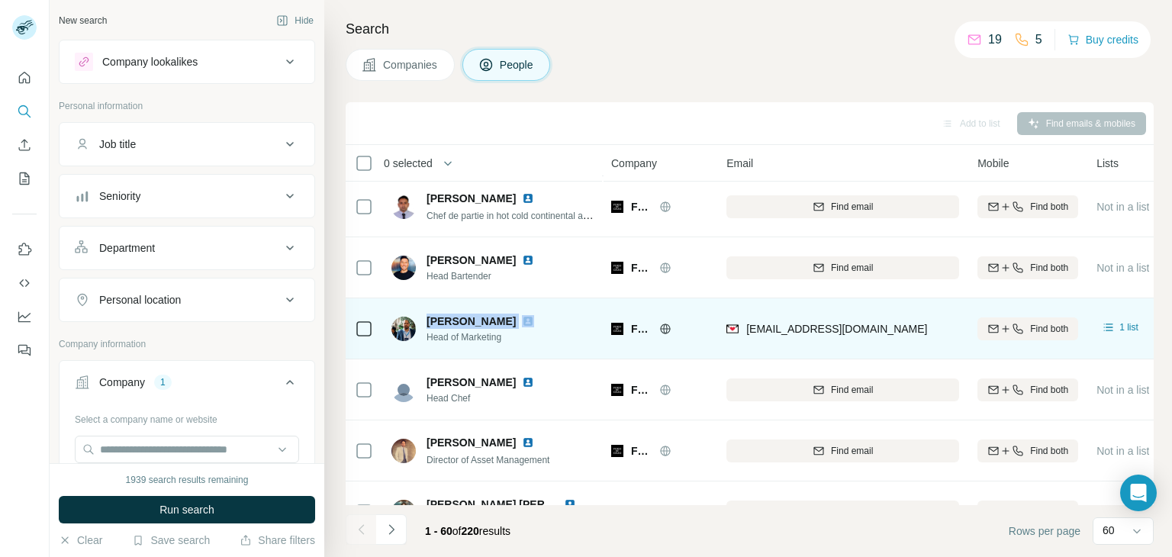
drag, startPoint x: 497, startPoint y: 321, endPoint x: 429, endPoint y: 323, distance: 67.9
click at [429, 323] on div "João Galoppi" at bounding box center [489, 321] width 126 height 15
copy span "João Galoppi"
